Goal: Task Accomplishment & Management: Use online tool/utility

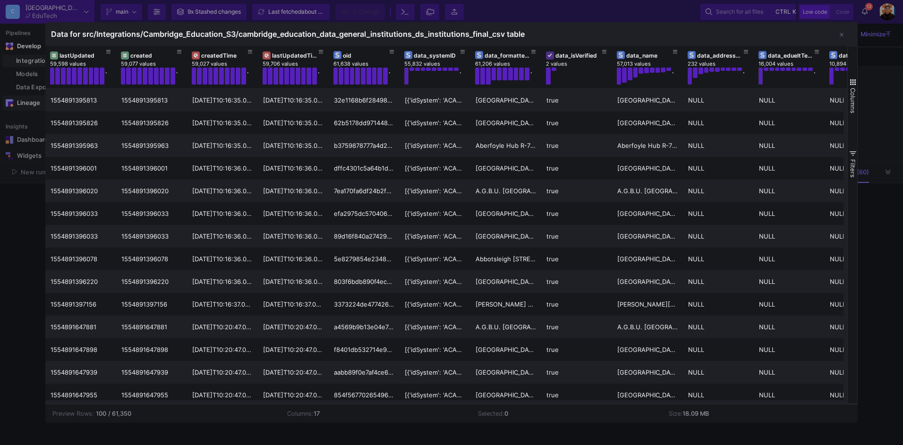
drag, startPoint x: 11, startPoint y: 112, endPoint x: 16, endPoint y: 101, distance: 12.5
click at [11, 112] on div at bounding box center [451, 222] width 903 height 445
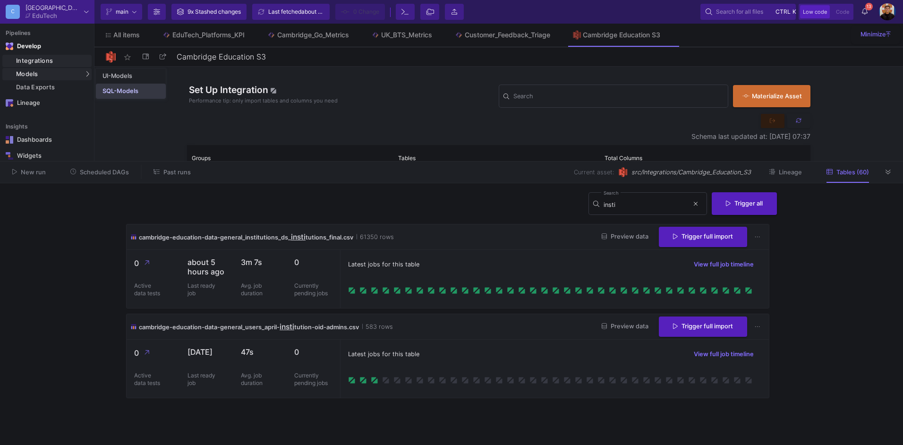
click at [139, 92] on link "SQL-Models" at bounding box center [131, 91] width 70 height 15
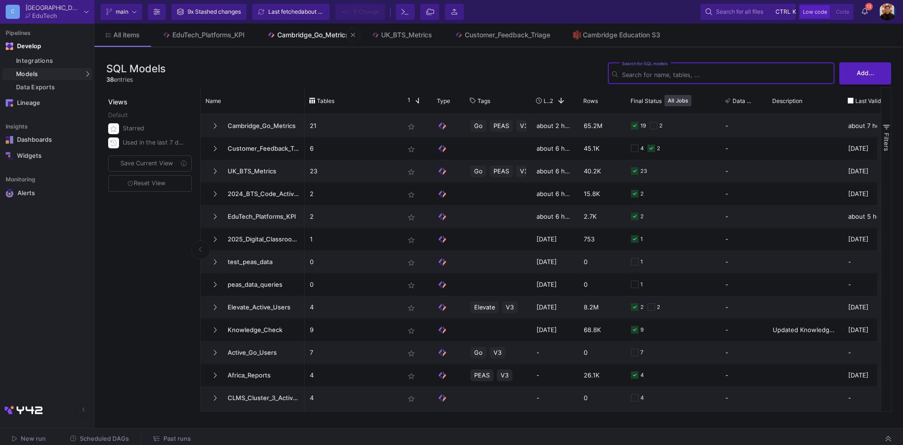
click at [329, 35] on div "Cambridge_Go_Metrics" at bounding box center [313, 35] width 72 height 8
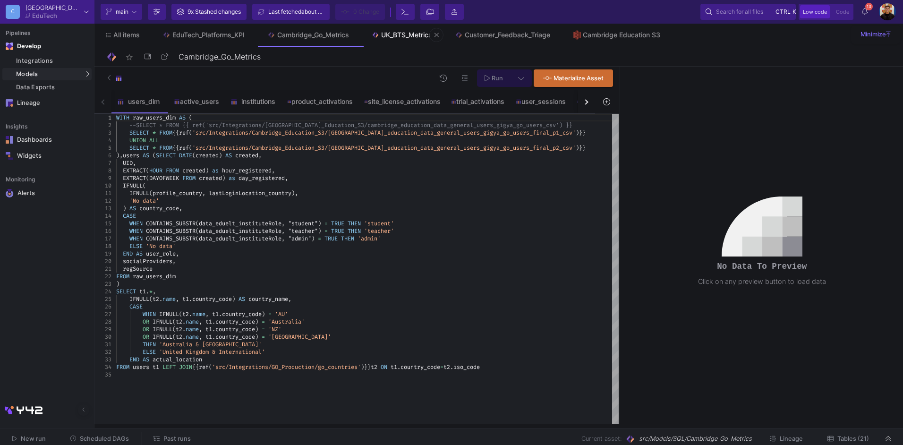
click at [403, 45] on link "UK_BTS_Metrics" at bounding box center [402, 35] width 84 height 23
type input "UK_BTS_Metrics"
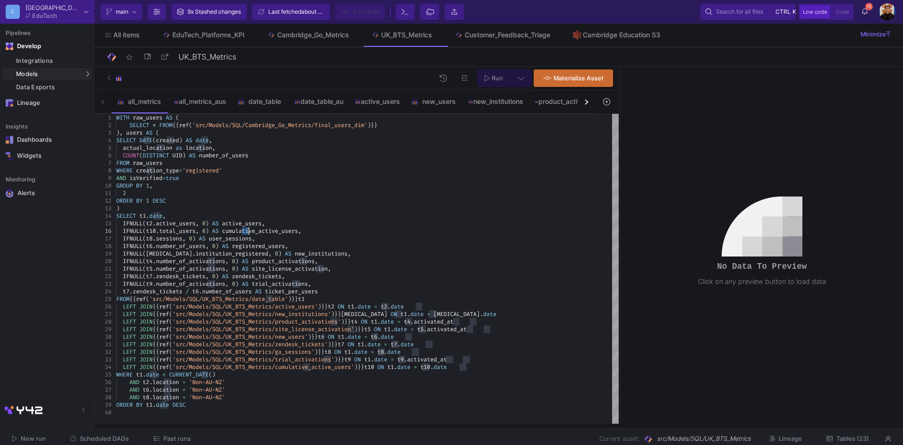
drag, startPoint x: 241, startPoint y: 231, endPoint x: 249, endPoint y: 231, distance: 7.6
type textarea "LEFT JOIN {{ ref('src/Models/SQL/UK_BTS_Metrics/zendesk_tickets') }} t7 ON [DOM…"
click at [588, 104] on button "button" at bounding box center [586, 101] width 17 height 23
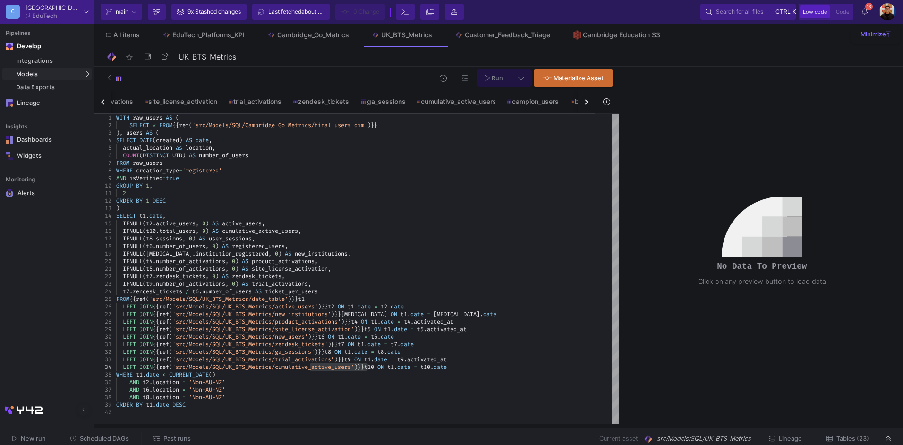
click at [588, 104] on button "button" at bounding box center [586, 101] width 17 height 23
click at [316, 102] on div "cumulative_active_users" at bounding box center [301, 102] width 78 height 8
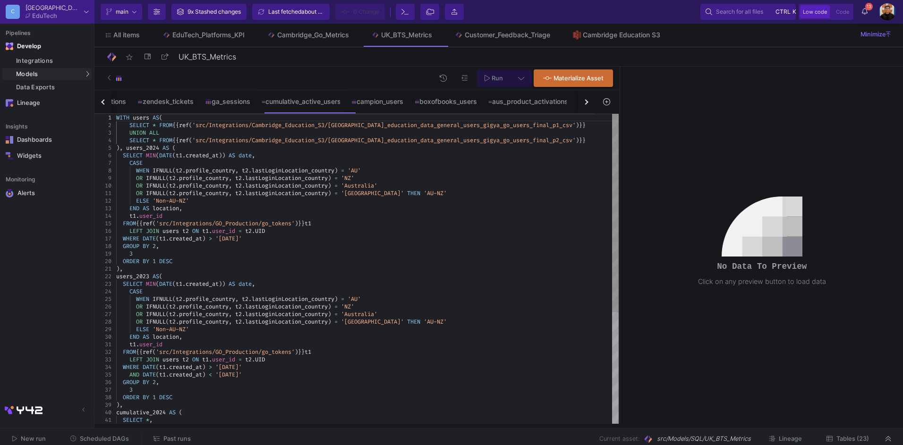
type textarea "), users_2023 AS( SELECT MIN(DATE(t1.created_at)) AS date, CASE WHEN IFNULL(t2.…"
click at [393, 272] on div ")," at bounding box center [367, 269] width 503 height 8
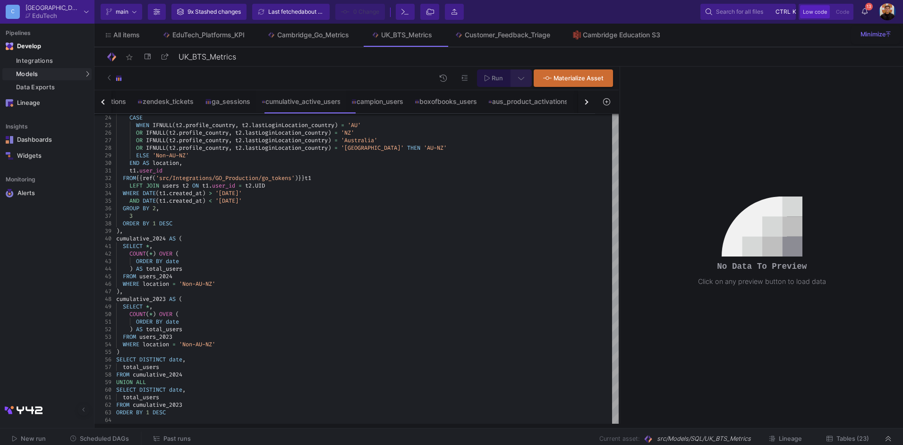
click at [519, 76] on icon at bounding box center [521, 78] width 6 height 7
click at [382, 136] on div "Full preview" at bounding box center [372, 132] width 58 height 10
click at [340, 136] on input "Full preview Slower on big datasets" at bounding box center [334, 136] width 9 height 9
radio input "true"
click at [487, 78] on icon at bounding box center [487, 78] width 5 height 7
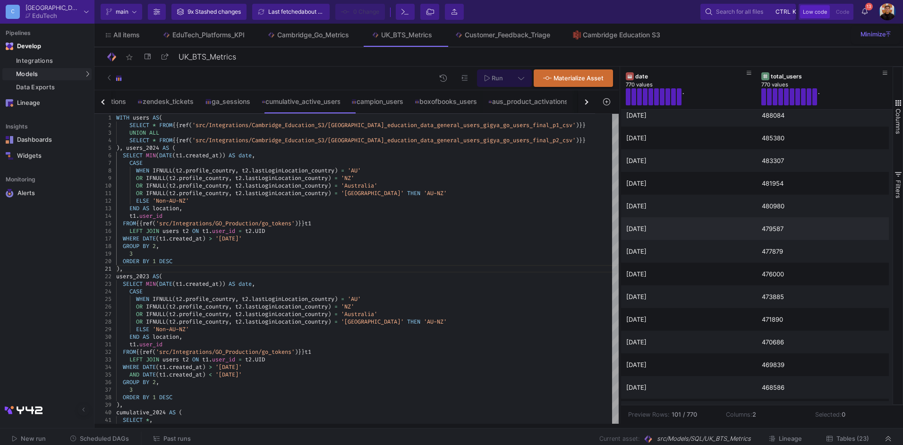
scroll to position [13, 0]
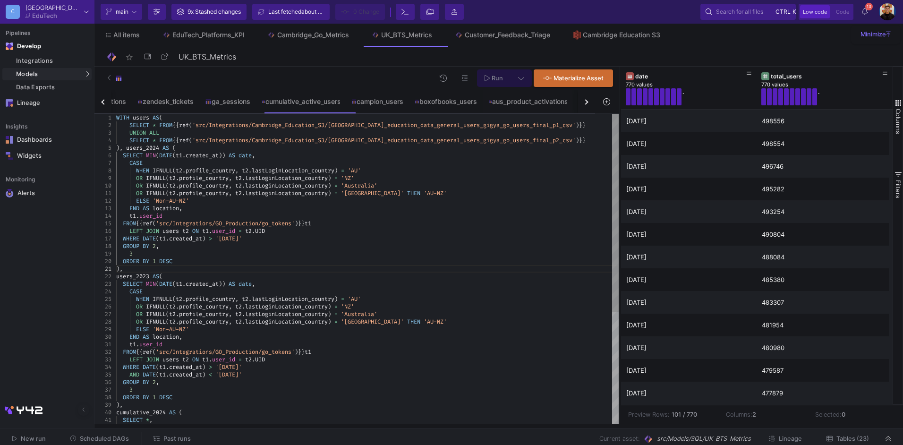
click at [152, 266] on div ")," at bounding box center [367, 269] width 503 height 8
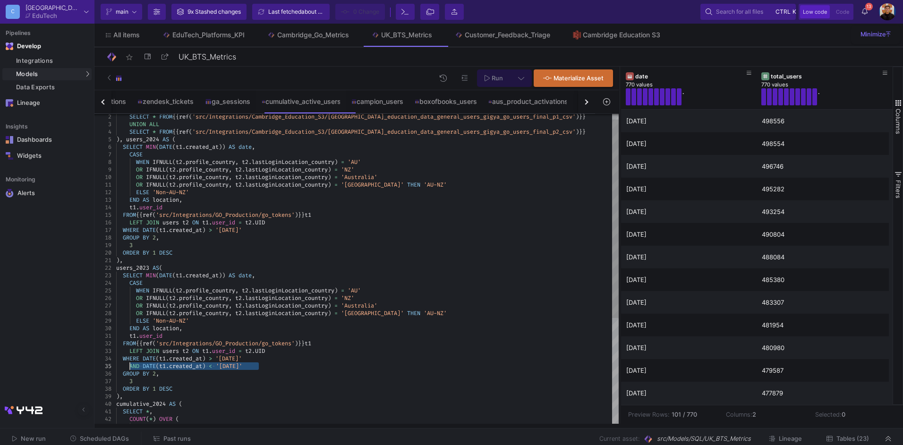
drag, startPoint x: 267, startPoint y: 367, endPoint x: 131, endPoint y: 367, distance: 136.0
click at [272, 232] on div "WHERE DATE ( t1 . created_at ) > '[DATE]'" at bounding box center [367, 230] width 503 height 8
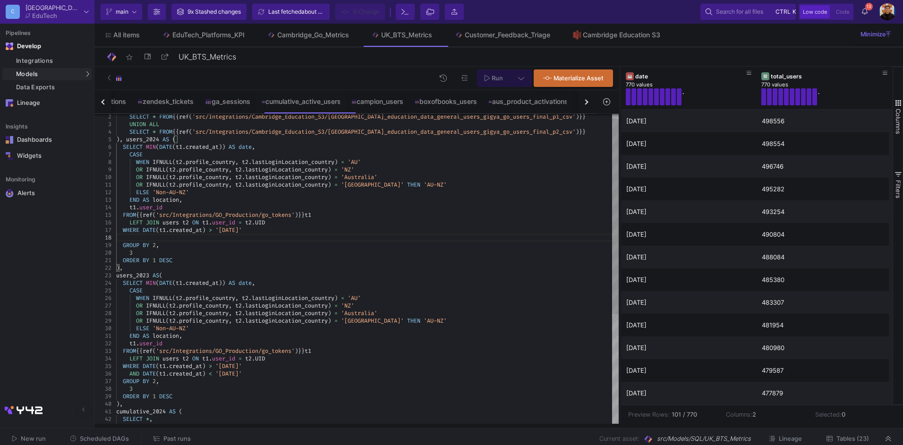
paste textarea "AND DATE(t1.created_at) < '[DATE]'"
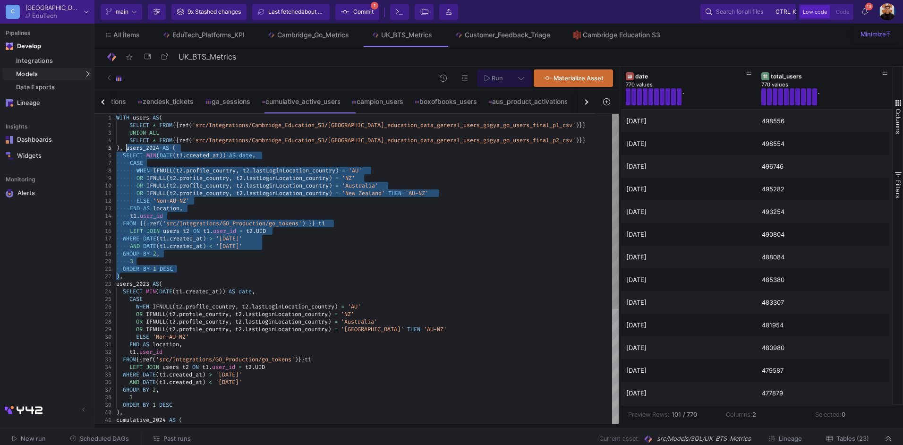
drag, startPoint x: 119, startPoint y: 277, endPoint x: 128, endPoint y: 151, distance: 126.4
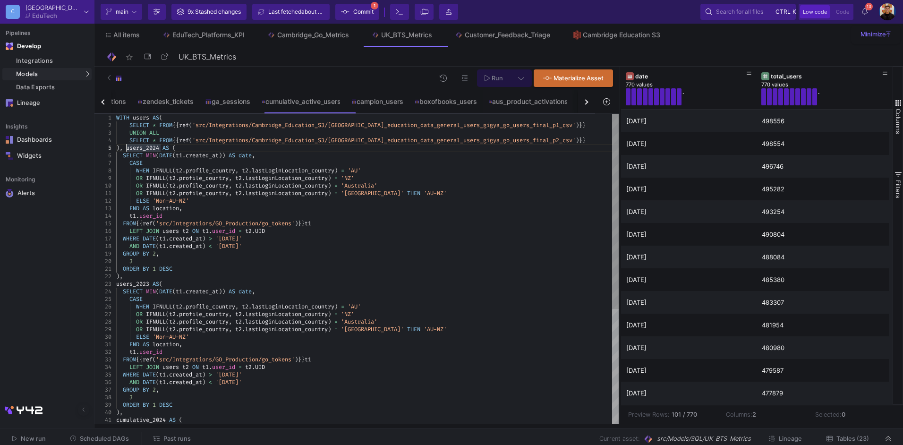
paste textarea "ORDER BY 1 DESC )users_2024 AS ( SELECT MIN(DATE(t1.created_at)) AS date, CASE …"
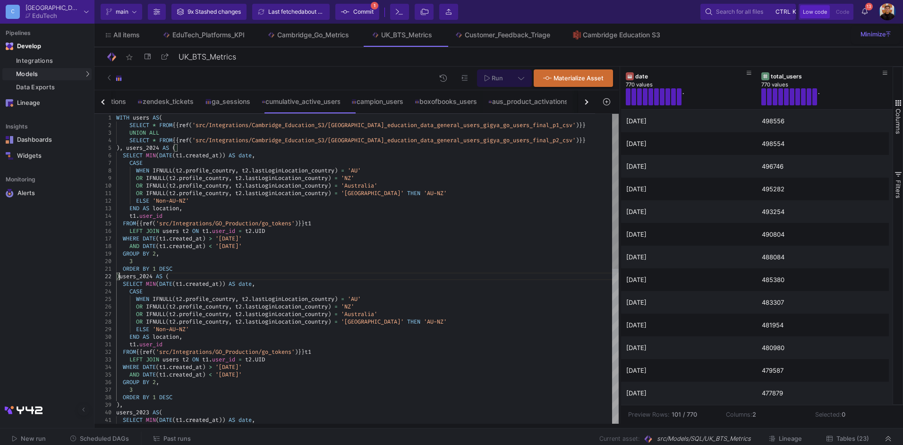
click at [162, 148] on span at bounding box center [160, 148] width 3 height 8
click at [119, 273] on span ")" at bounding box center [117, 277] width 3 height 8
click at [159, 147] on span "users_2024" at bounding box center [142, 148] width 33 height 8
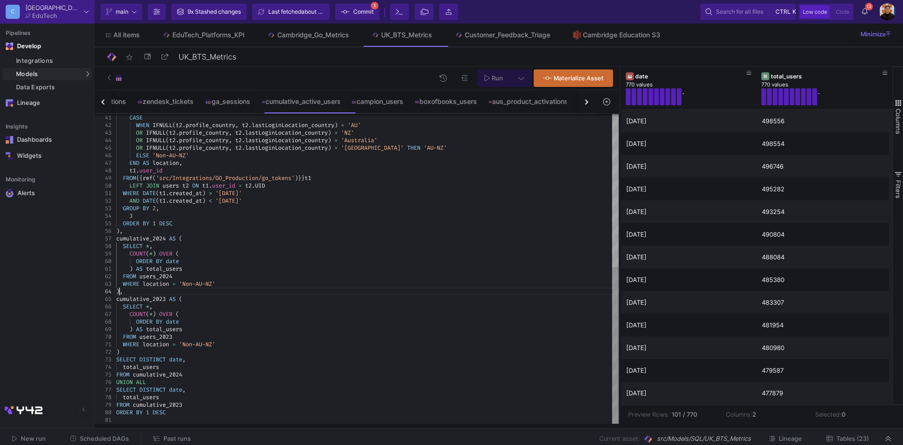
scroll to position [45, 102]
drag, startPoint x: 120, startPoint y: 291, endPoint x: 123, endPoint y: 239, distance: 53.0
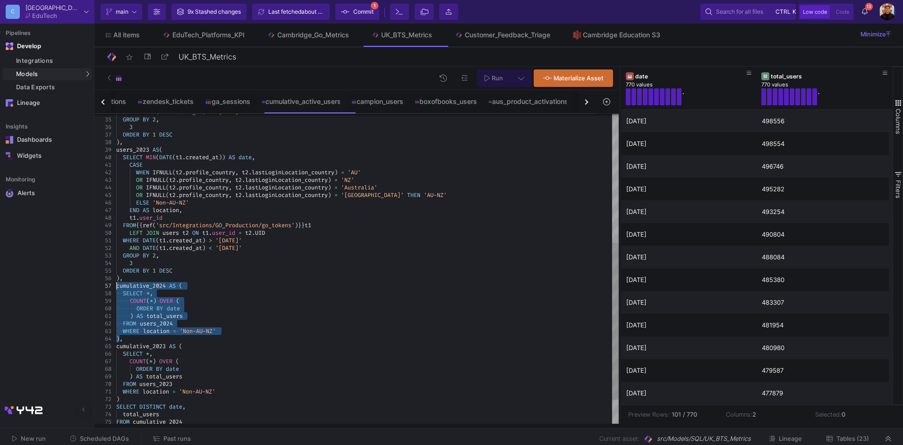
click at [127, 278] on div ")," at bounding box center [367, 278] width 503 height 8
paste textarea "FROM users_2024 WHERE location = 'Non-AU-NZ' ) cumulative_2024 AS ( SELECT *, C…"
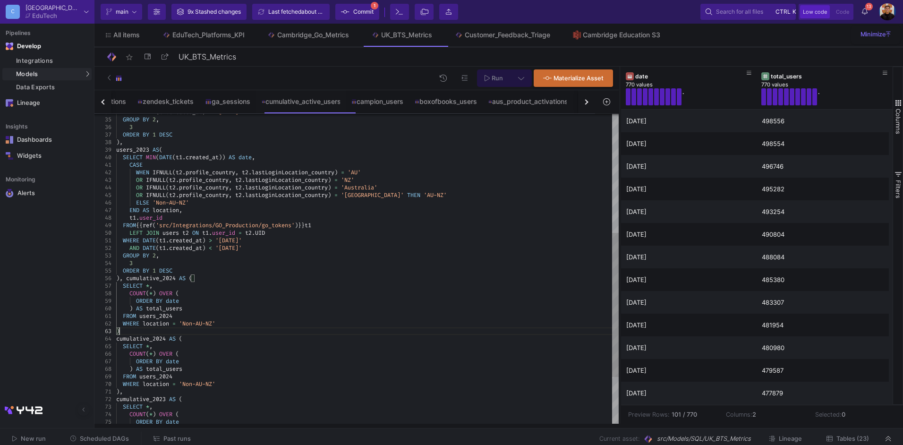
click at [148, 330] on div ")" at bounding box center [367, 331] width 503 height 8
click at [213, 353] on div "COUNT ( * ) OVER (" at bounding box center [367, 354] width 503 height 8
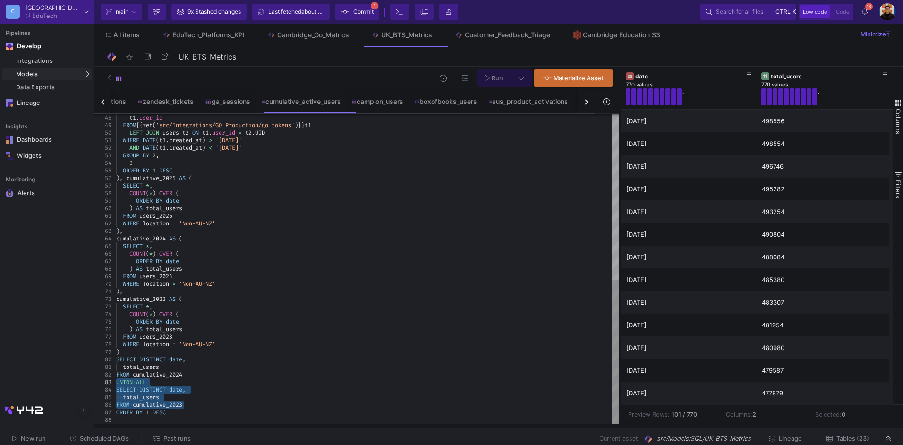
drag, startPoint x: 188, startPoint y: 405, endPoint x: 114, endPoint y: 384, distance: 77.1
click at [192, 376] on div "FROM cumulative_2024" at bounding box center [367, 375] width 503 height 8
drag, startPoint x: 116, startPoint y: 381, endPoint x: 188, endPoint y: 404, distance: 75.4
click at [190, 373] on div "FROM cumulative_2024" at bounding box center [367, 375] width 503 height 8
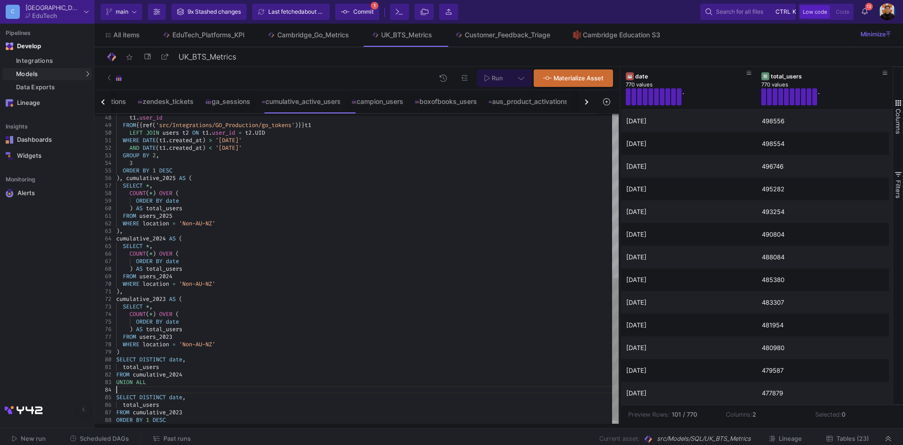
paste textarea "UNION ALL SELECT DISTINCT date, total_users FROM cumulative_2023 SELECT DISTINC…"
paste textarea "UNION ALL SELECT DISTINCT date, total_users FROM cumulative_2023 UNION ALL SELE…"
click at [299, 342] on div "WHERE location = 'Non-AU-NZ'" at bounding box center [367, 345] width 503 height 8
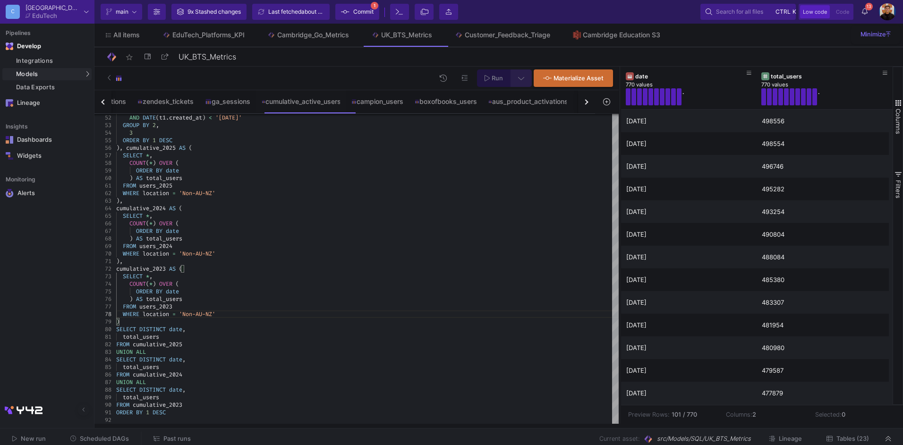
click at [525, 77] on button at bounding box center [521, 77] width 21 height 17
click at [375, 130] on div "Full preview" at bounding box center [372, 132] width 58 height 10
click at [340, 132] on input "Full preview Slower on big datasets" at bounding box center [334, 136] width 9 height 9
click at [492, 77] on span "Run" at bounding box center [497, 78] width 11 height 7
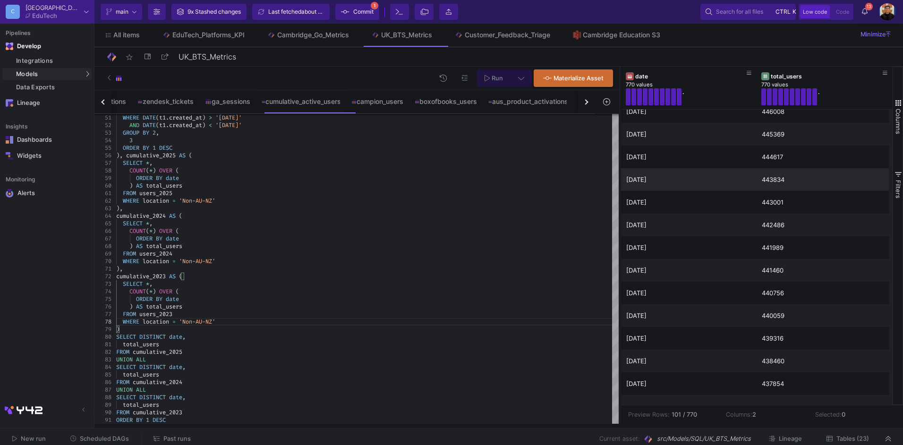
scroll to position [897, 0]
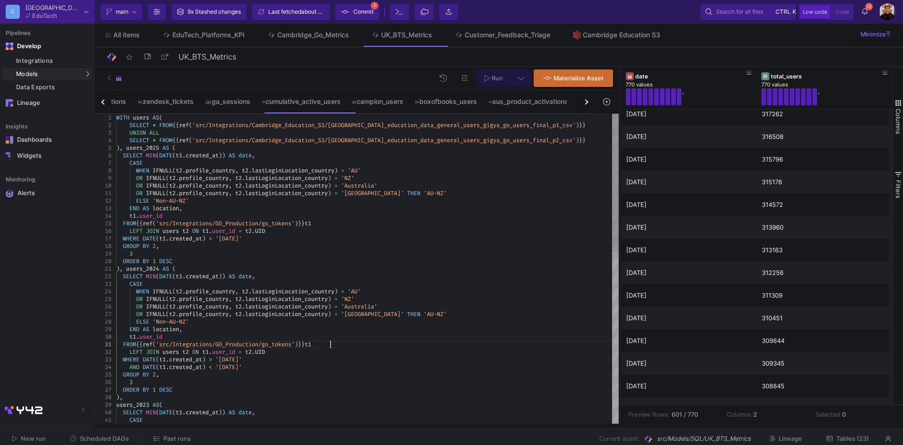
click at [452, 345] on div "FROM {{ ref ( 'src/Integrations/GO_Production/go_tokens' ) }} t1" at bounding box center [367, 345] width 503 height 8
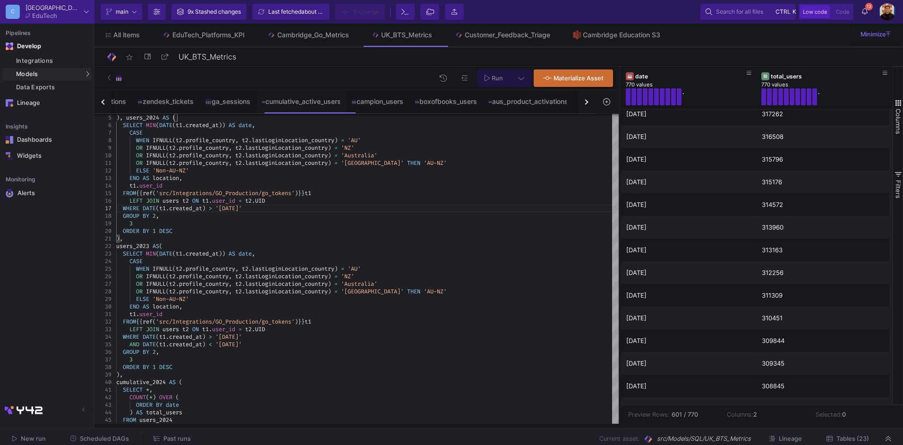
click at [521, 79] on icon at bounding box center [521, 78] width 6 height 7
click at [367, 138] on div "Slower on big datasets" at bounding box center [372, 141] width 58 height 8
click at [340, 138] on input "Full preview Slower on big datasets" at bounding box center [334, 136] width 9 height 9
click at [510, 76] on y42-sql-preview-button "Run" at bounding box center [504, 77] width 54 height 17
click at [497, 79] on span "Run" at bounding box center [497, 78] width 11 height 7
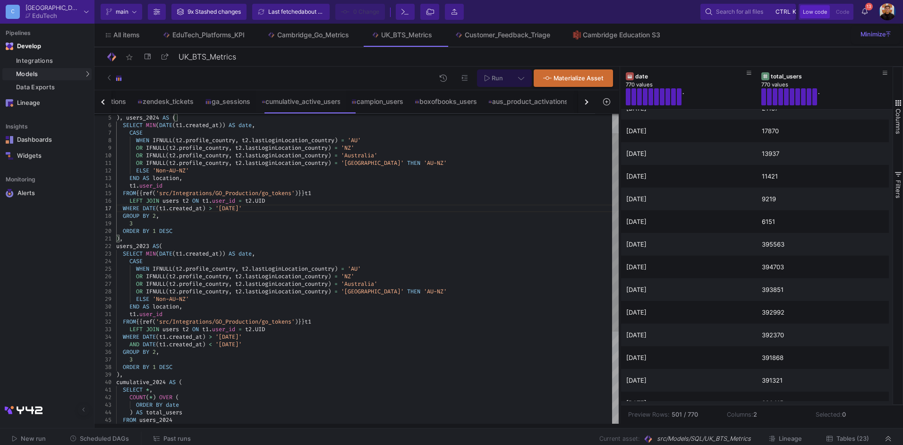
click at [388, 273] on div "OR IFNULL ( t2 . profile_country , t2 . lastLoginLocation_country ) = 'NZ'" at bounding box center [367, 277] width 503 height 8
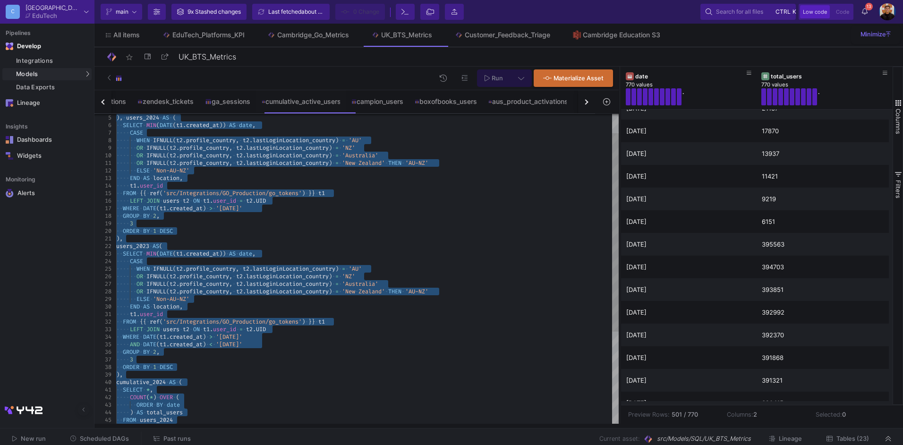
paste textarea "Editor content;Press Alt+F1 for Accessibility Options."
type textarea "ORDER BY 1 DESC"
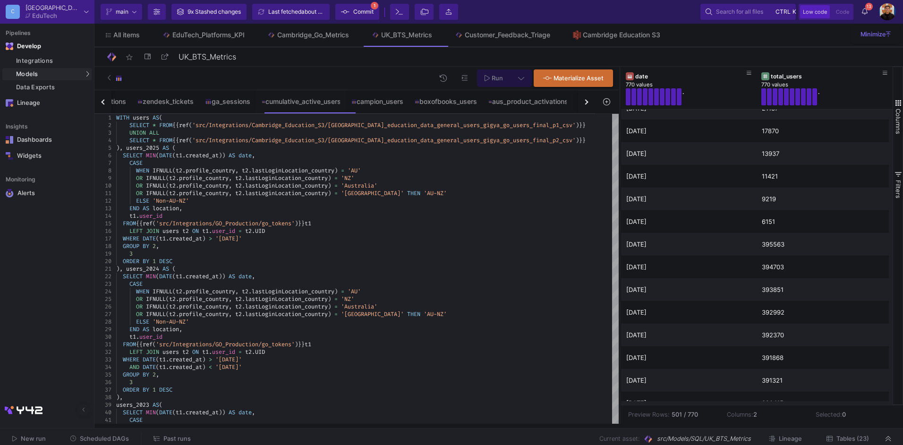
click at [369, 11] on span "Commit" at bounding box center [363, 12] width 20 height 14
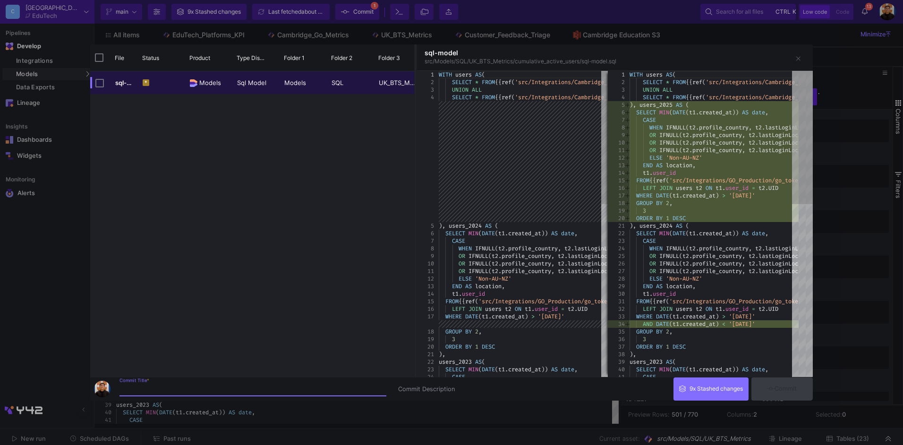
click at [222, 388] on input "Commit Title *" at bounding box center [253, 389] width 267 height 8
click at [220, 389] on input "Test Commit" at bounding box center [253, 389] width 267 height 8
type input "Test Commit for cumulative active users"
click at [787, 384] on button "Commit" at bounding box center [782, 388] width 61 height 23
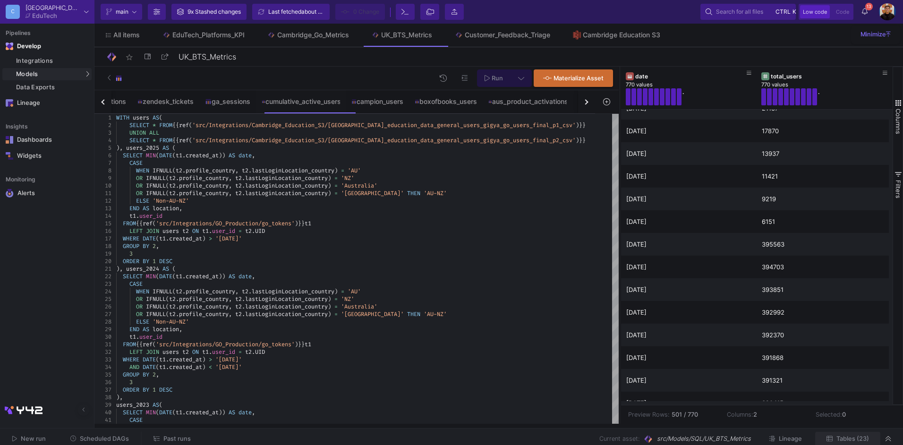
click at [853, 439] on span "Tables (23)" at bounding box center [853, 438] width 33 height 7
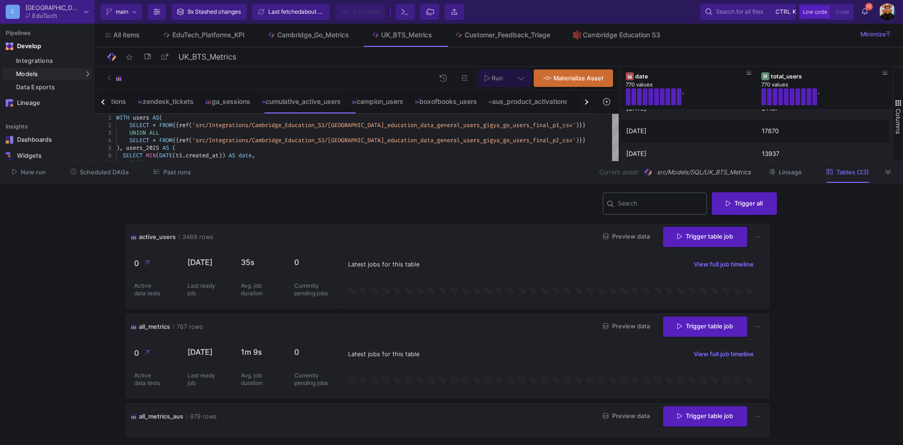
click at [653, 203] on input "Search" at bounding box center [660, 205] width 85 height 8
click at [690, 236] on span "Trigger table job" at bounding box center [705, 235] width 56 height 7
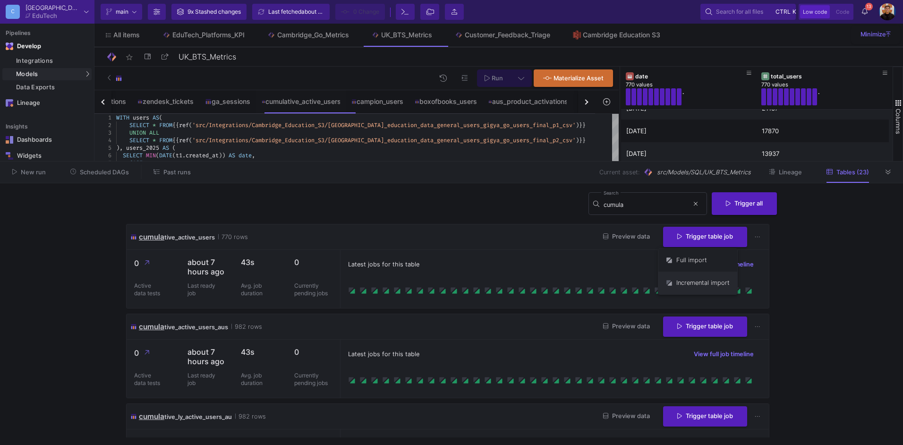
click at [698, 288] on button "Incremental import" at bounding box center [697, 283] width 79 height 23
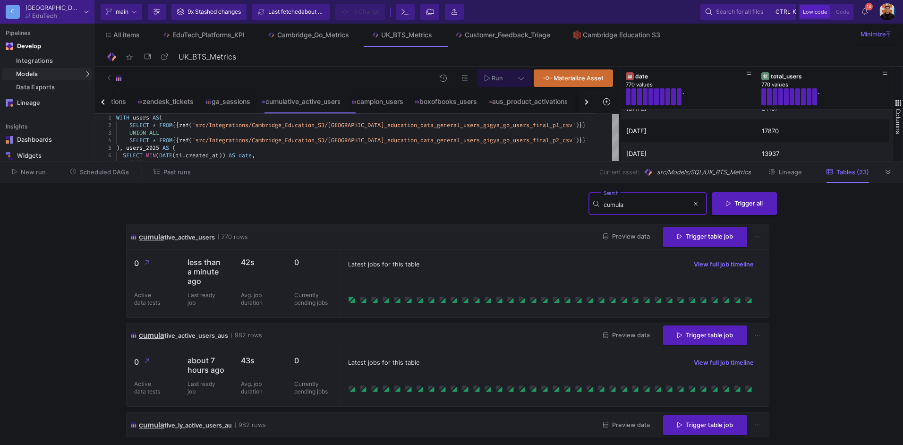
click at [647, 207] on input "cumula" at bounding box center [646, 205] width 85 height 8
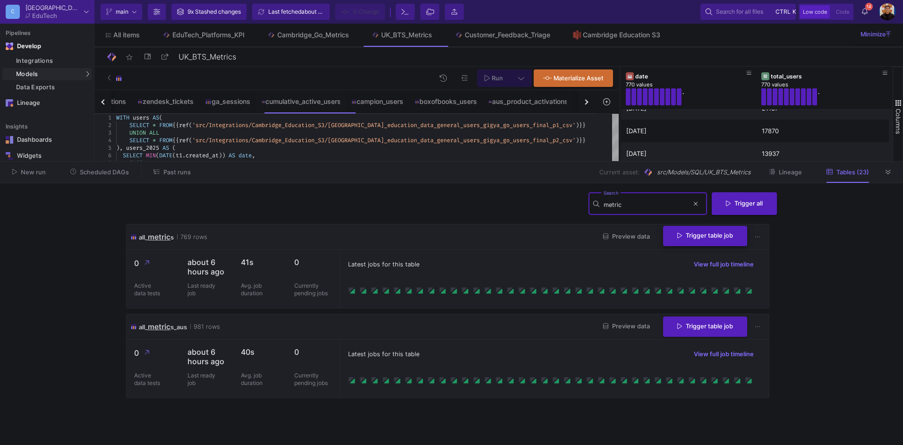
type input "metric"
click at [687, 238] on span "Trigger table job" at bounding box center [705, 235] width 56 height 7
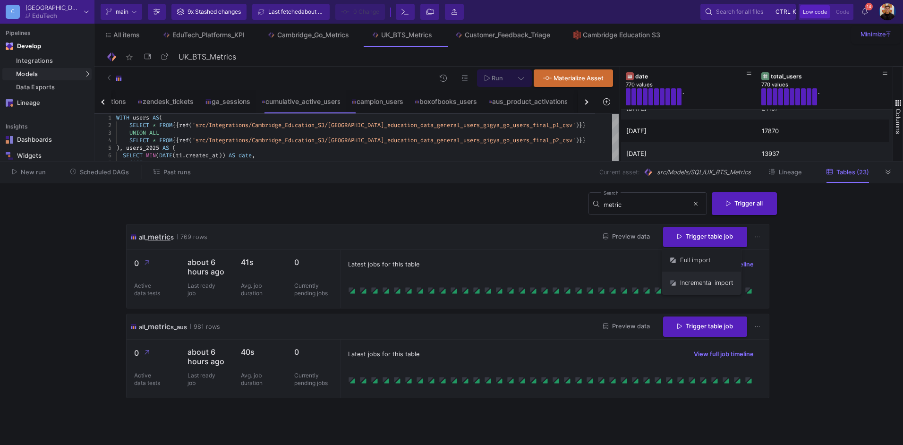
click at [689, 282] on button "Incremental import" at bounding box center [701, 283] width 79 height 23
